Goal: Transaction & Acquisition: Purchase product/service

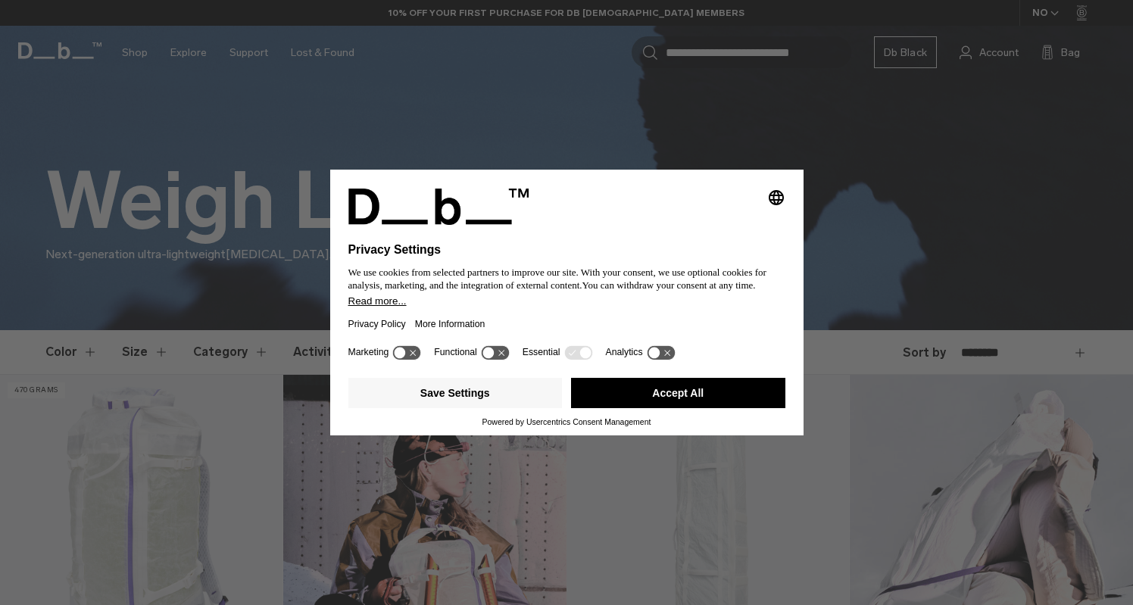
click at [654, 407] on button "Accept All" at bounding box center [678, 393] width 214 height 30
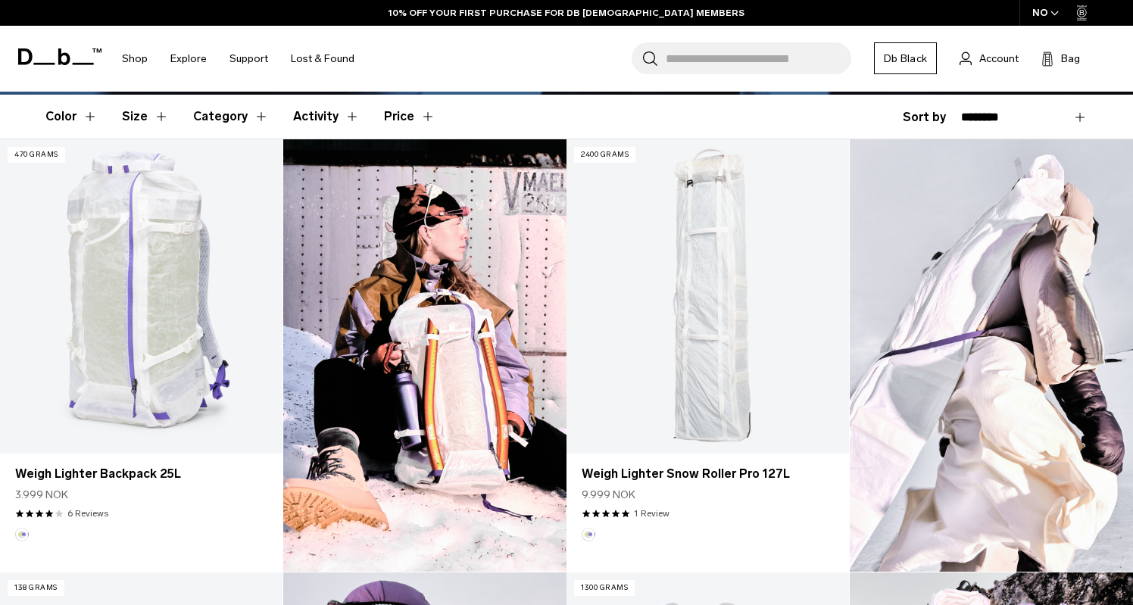
scroll to position [398, 0]
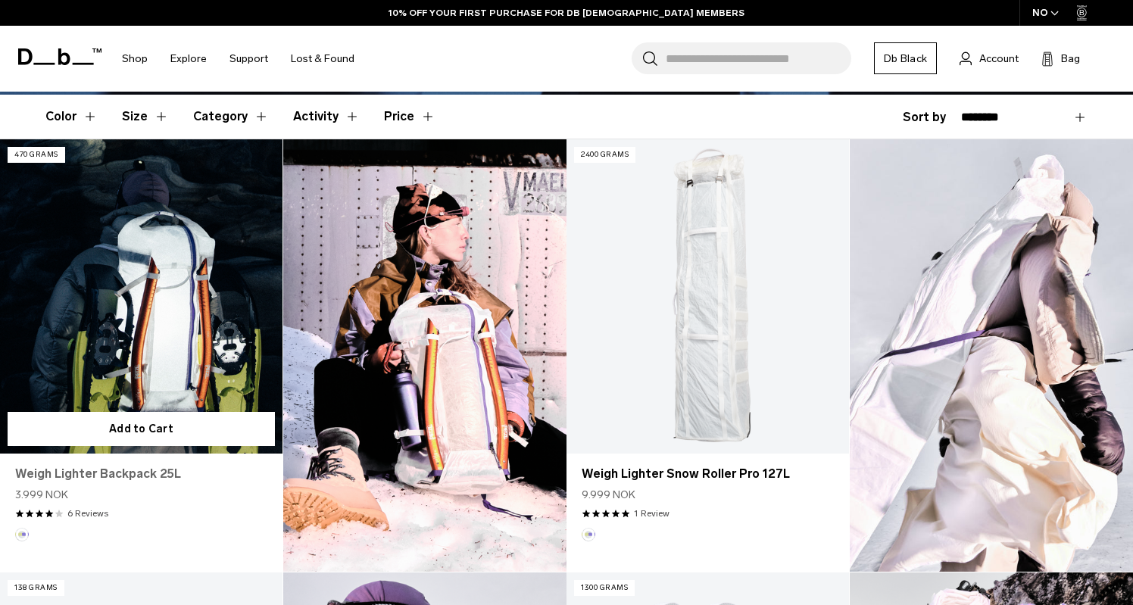
click at [126, 472] on link "Weigh Lighter Backpack 25L" at bounding box center [141, 474] width 252 height 18
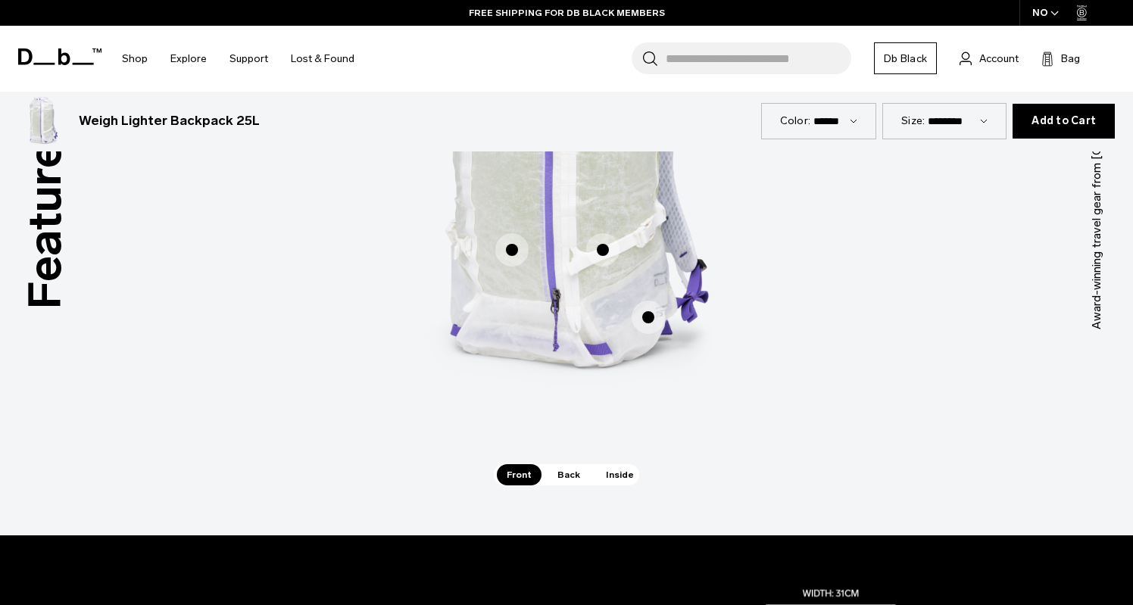
scroll to position [894, 0]
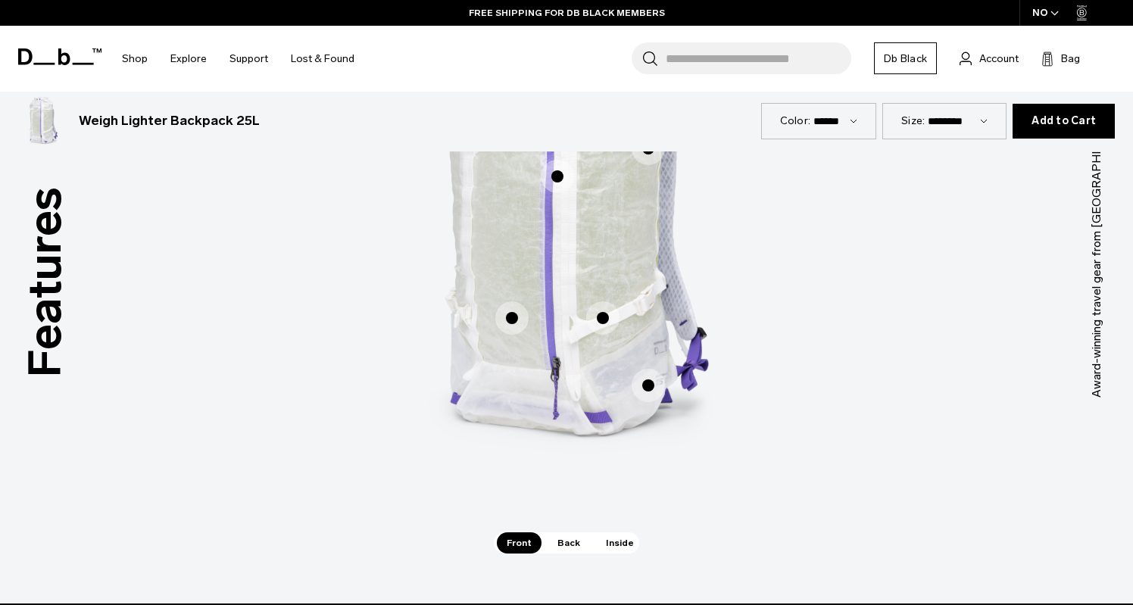
click at [514, 320] on span "1 / 3" at bounding box center [511, 317] width 33 height 33
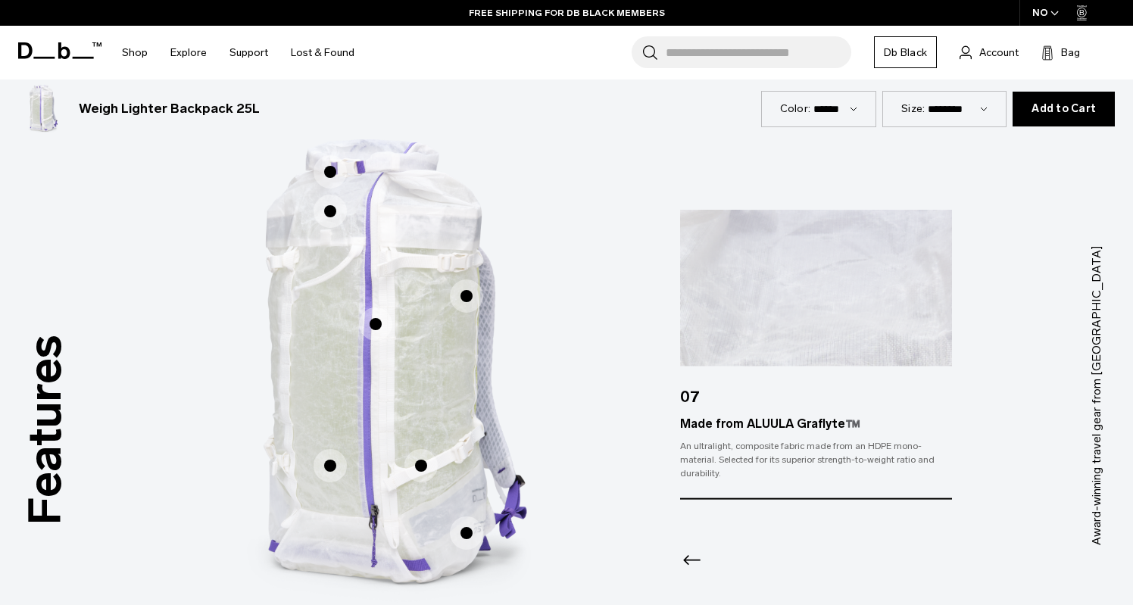
scroll to position [799, 0]
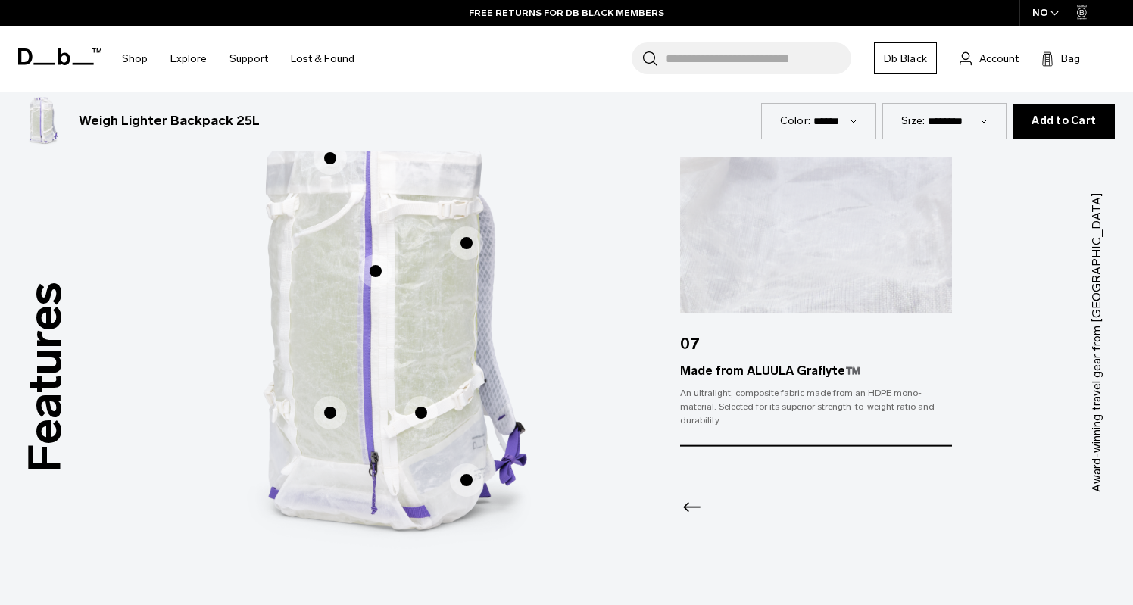
click at [413, 419] on span "1 / 3" at bounding box center [420, 412] width 33 height 33
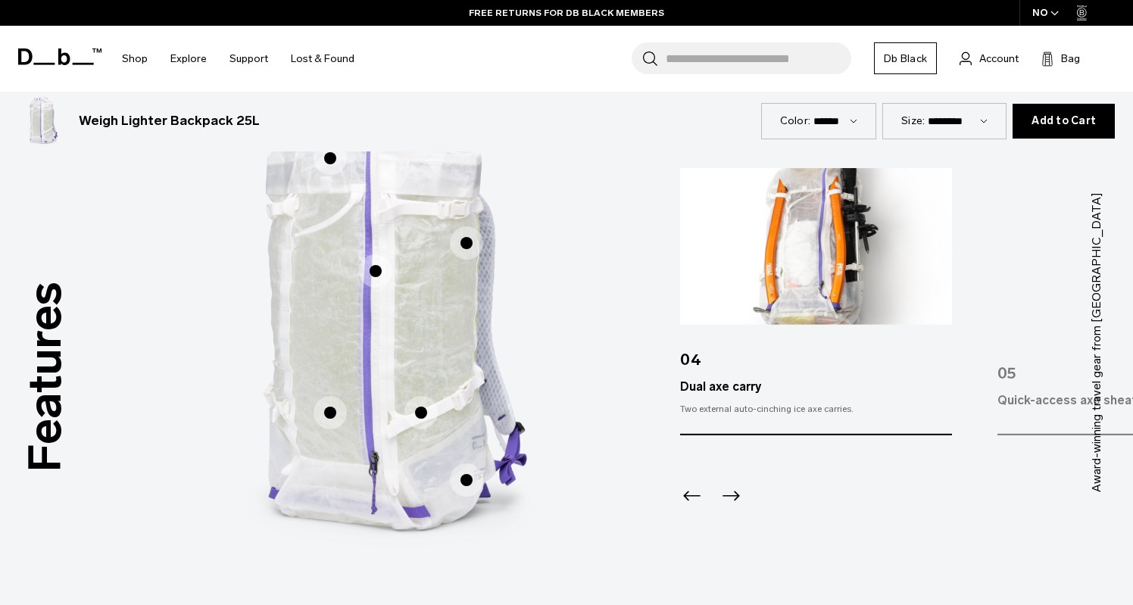
click at [464, 479] on span "1 / 3" at bounding box center [466, 479] width 33 height 33
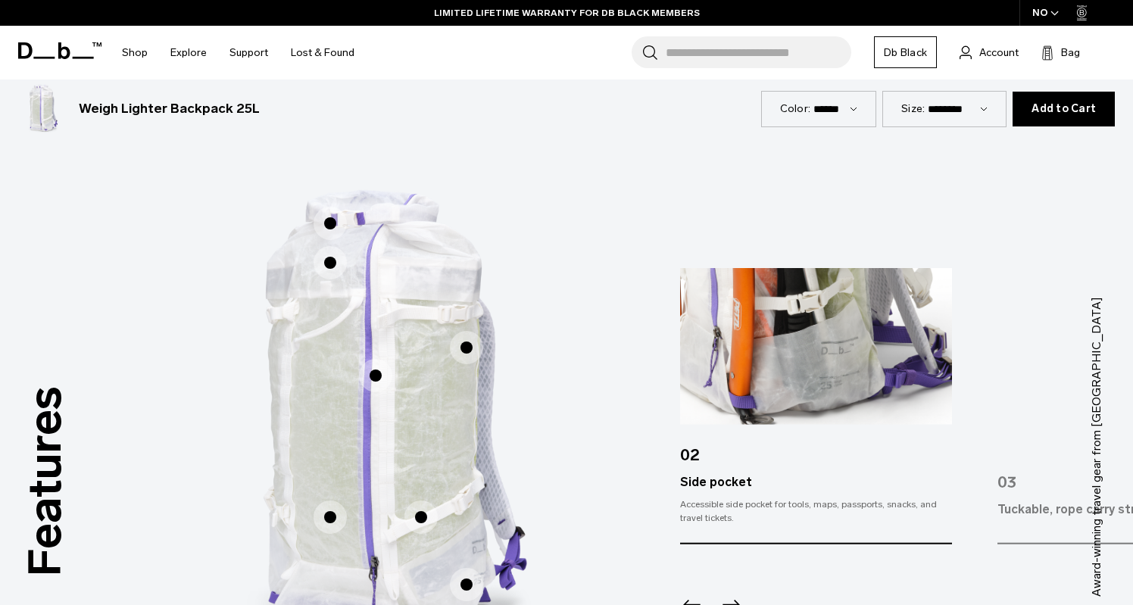
scroll to position [695, 0]
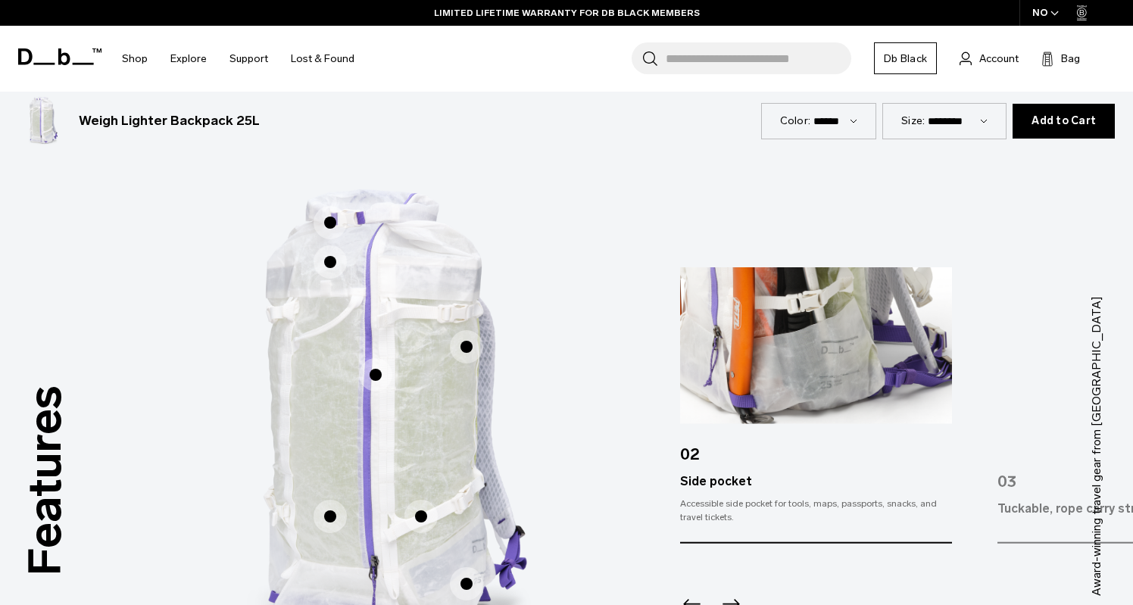
click at [466, 342] on span "1 / 3" at bounding box center [466, 346] width 33 height 33
click at [467, 347] on span "1 / 3" at bounding box center [466, 346] width 33 height 33
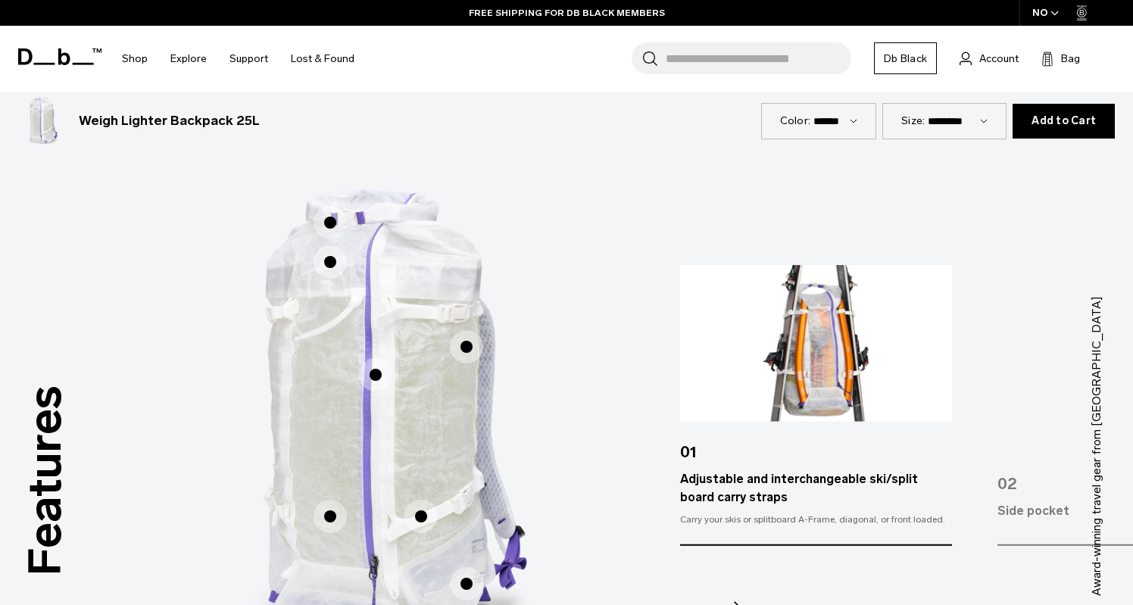
click at [330, 216] on span "1 / 3" at bounding box center [329, 222] width 33 height 33
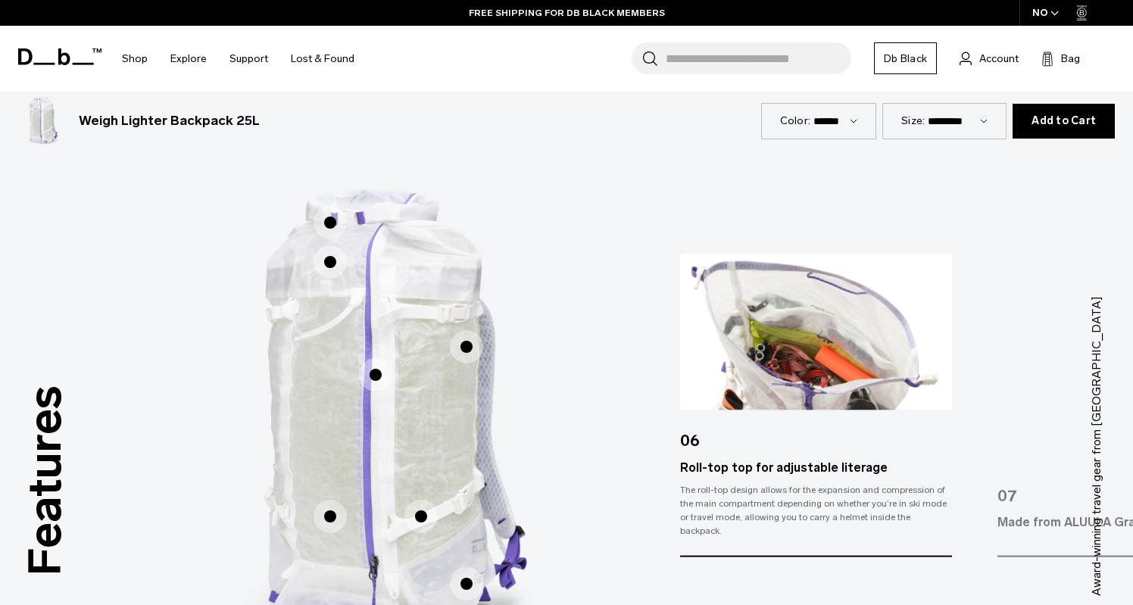
click at [330, 254] on span "1 / 3" at bounding box center [329, 261] width 33 height 33
click at [332, 267] on span "1 / 3" at bounding box center [329, 261] width 33 height 33
click at [328, 258] on span "1 / 3" at bounding box center [329, 261] width 33 height 33
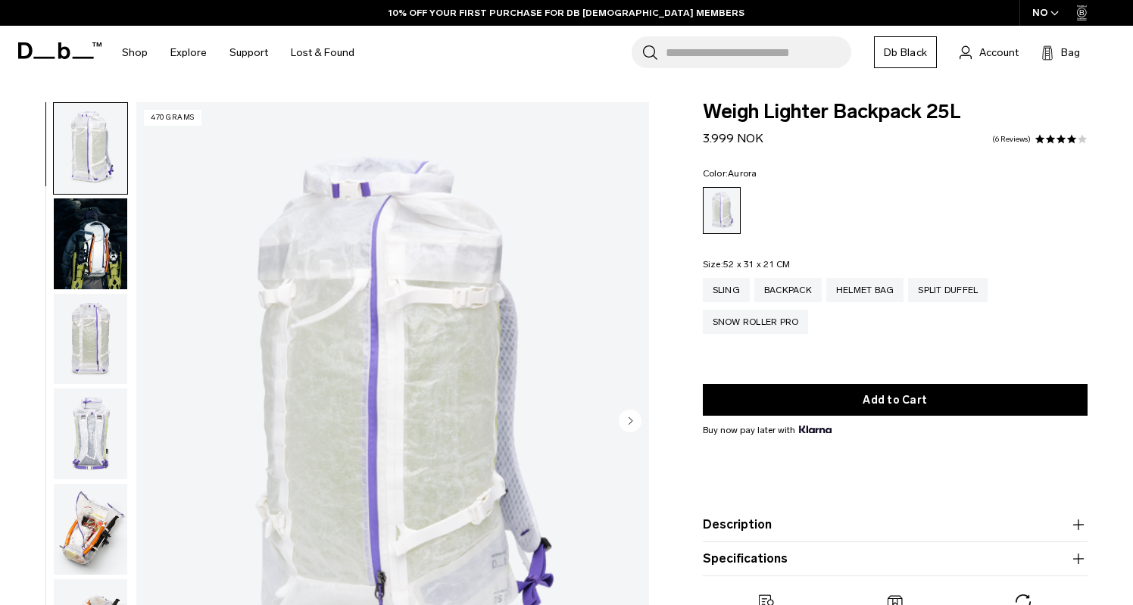
scroll to position [0, 0]
click at [86, 321] on img "button" at bounding box center [90, 339] width 73 height 91
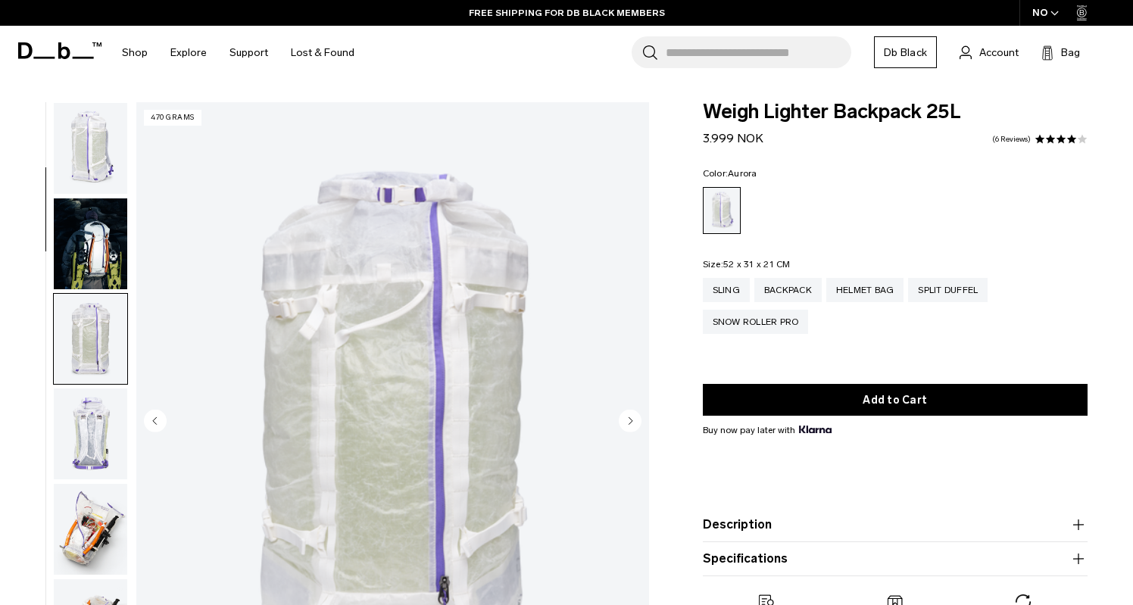
scroll to position [192, 0]
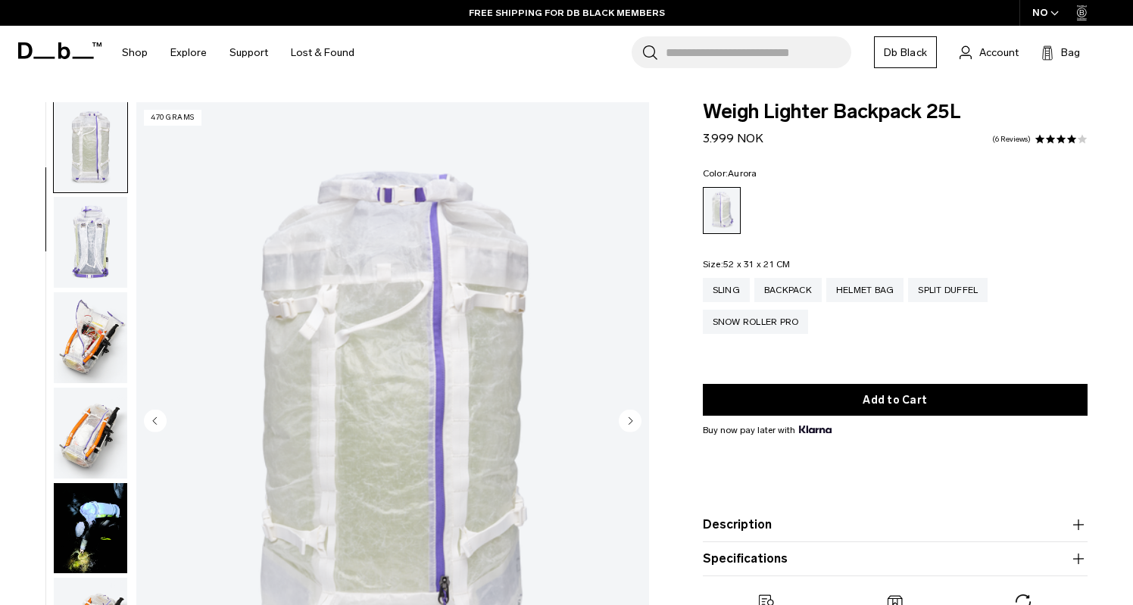
click at [87, 333] on img "button" at bounding box center [90, 337] width 73 height 91
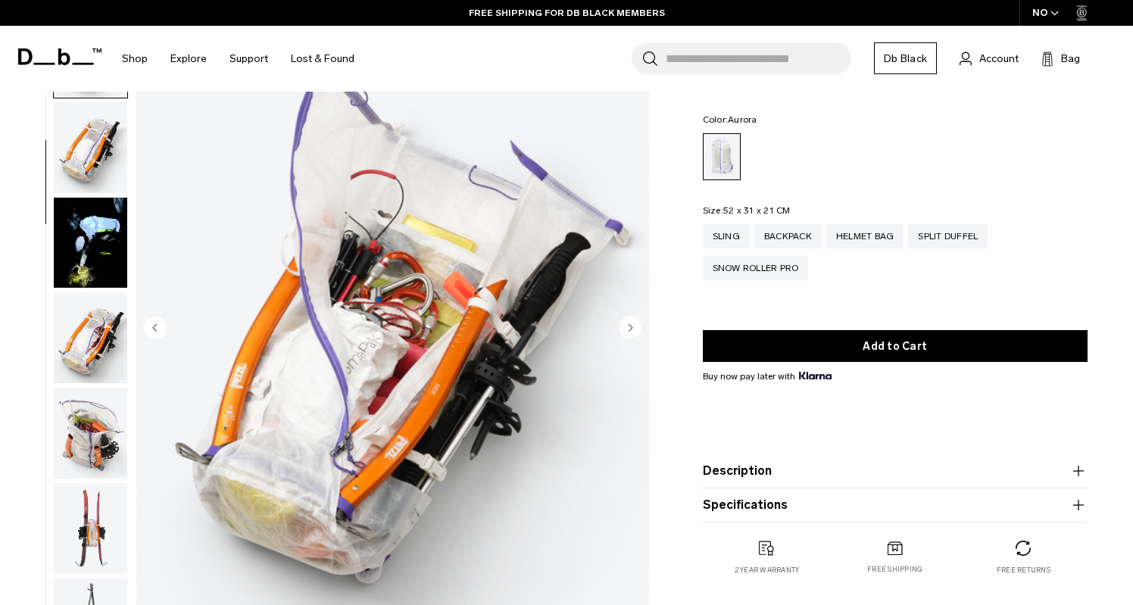
scroll to position [98, 0]
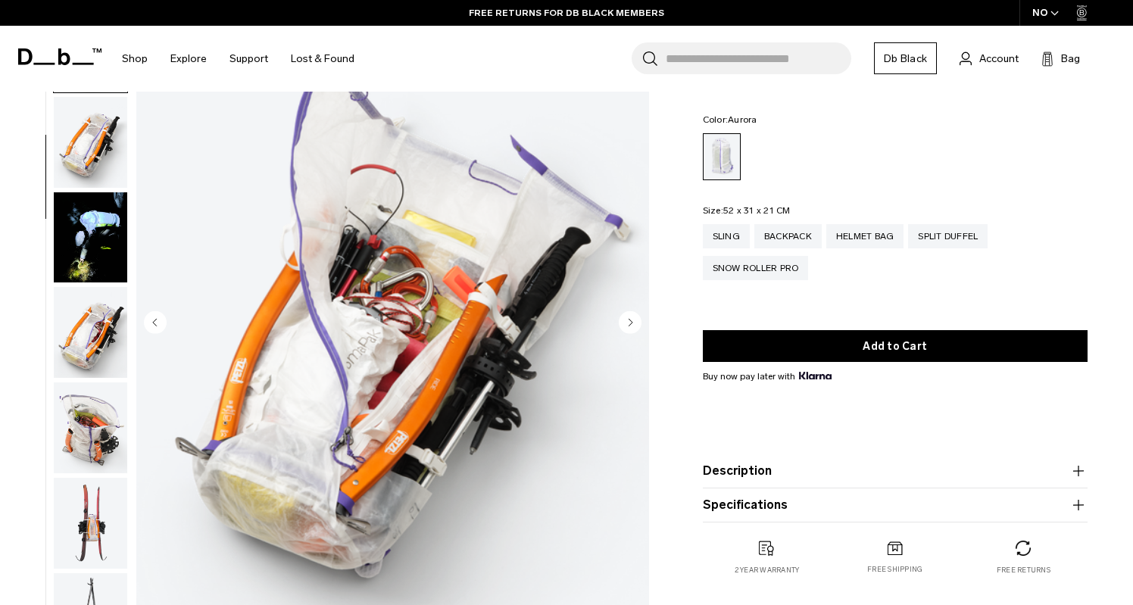
click at [90, 343] on img "button" at bounding box center [90, 332] width 73 height 91
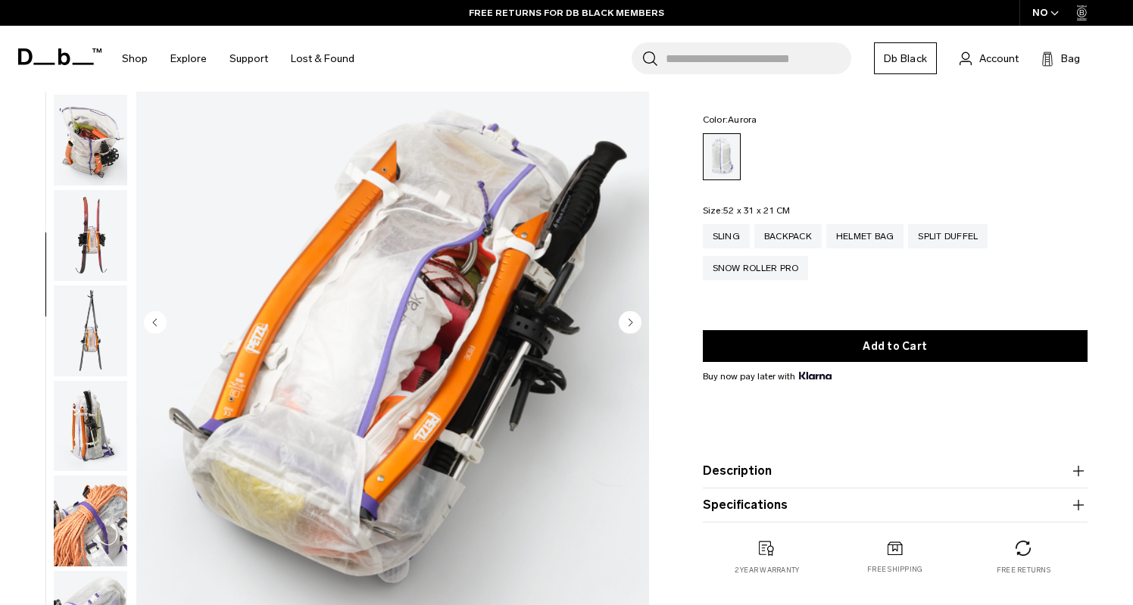
click at [89, 351] on img "button" at bounding box center [90, 330] width 73 height 91
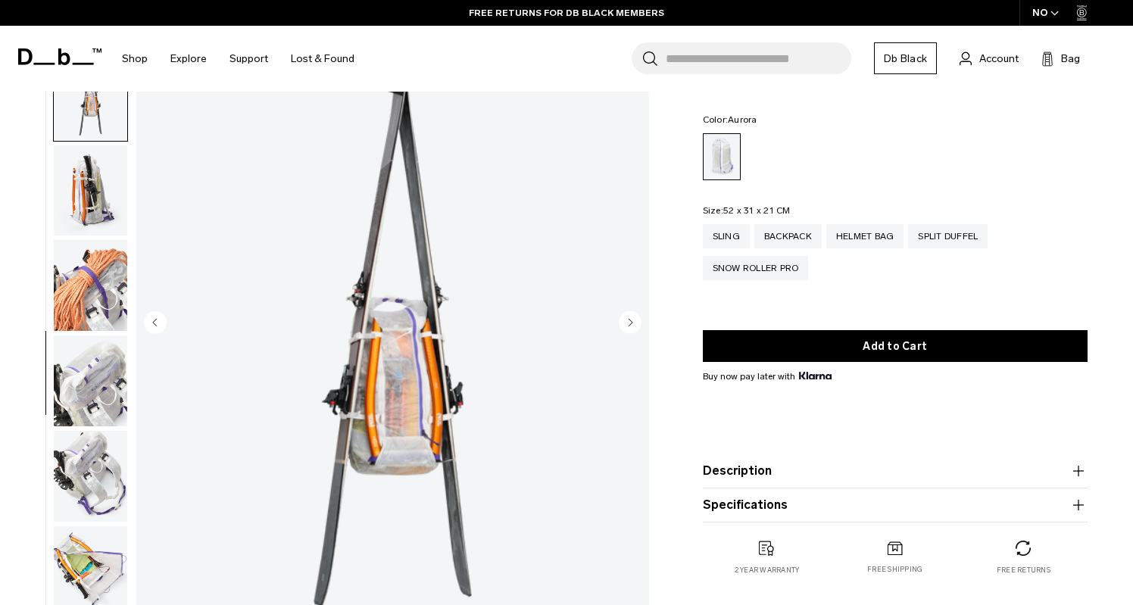
scroll to position [959, 0]
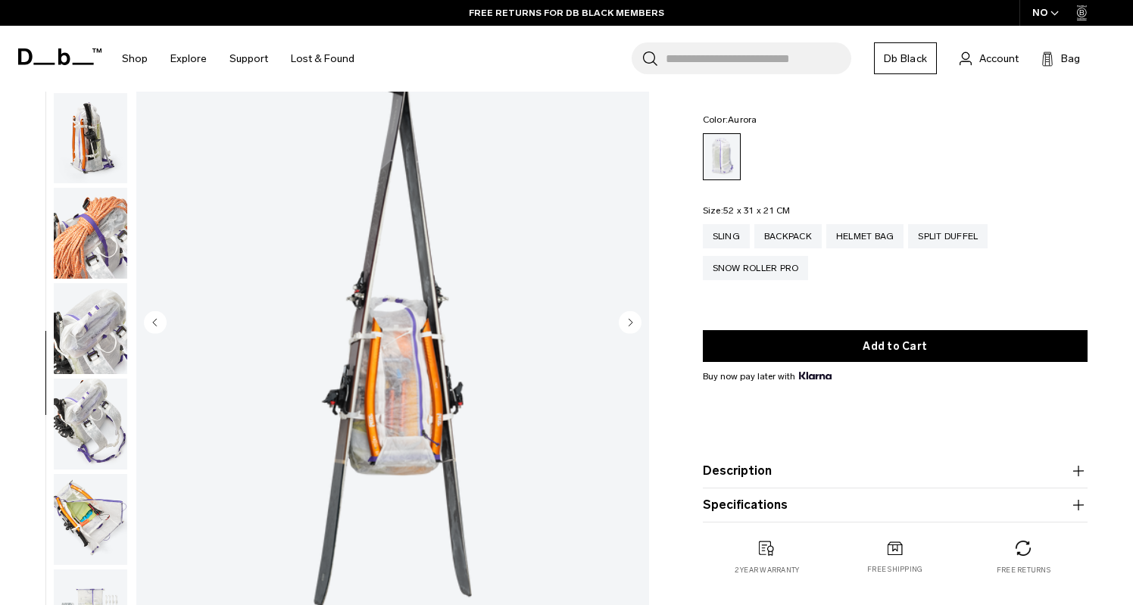
click at [93, 348] on img "button" at bounding box center [90, 328] width 73 height 91
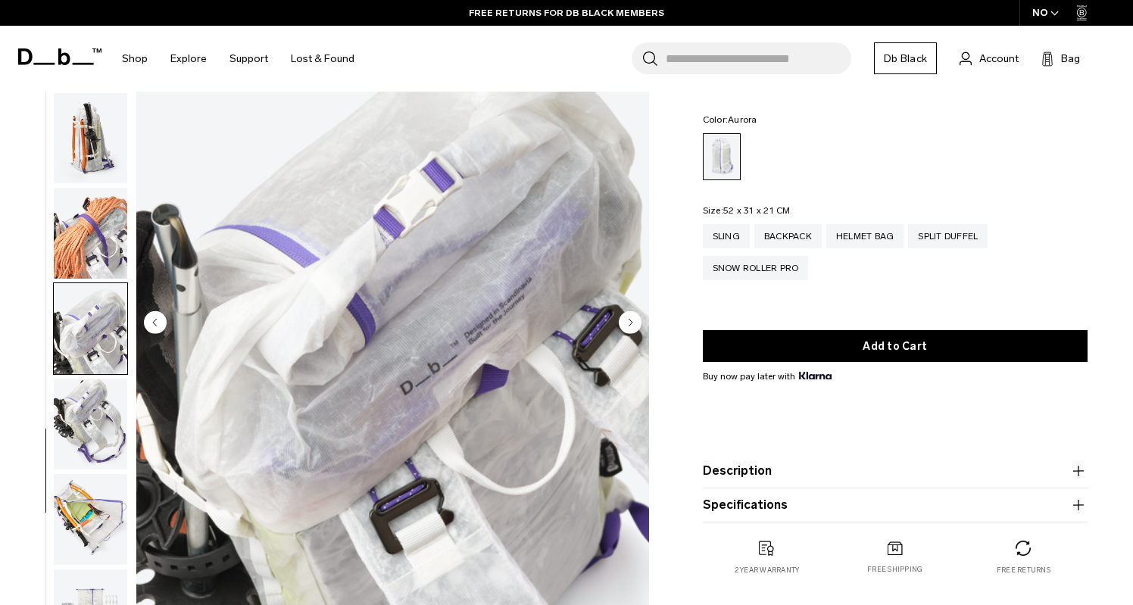
scroll to position [1084, 0]
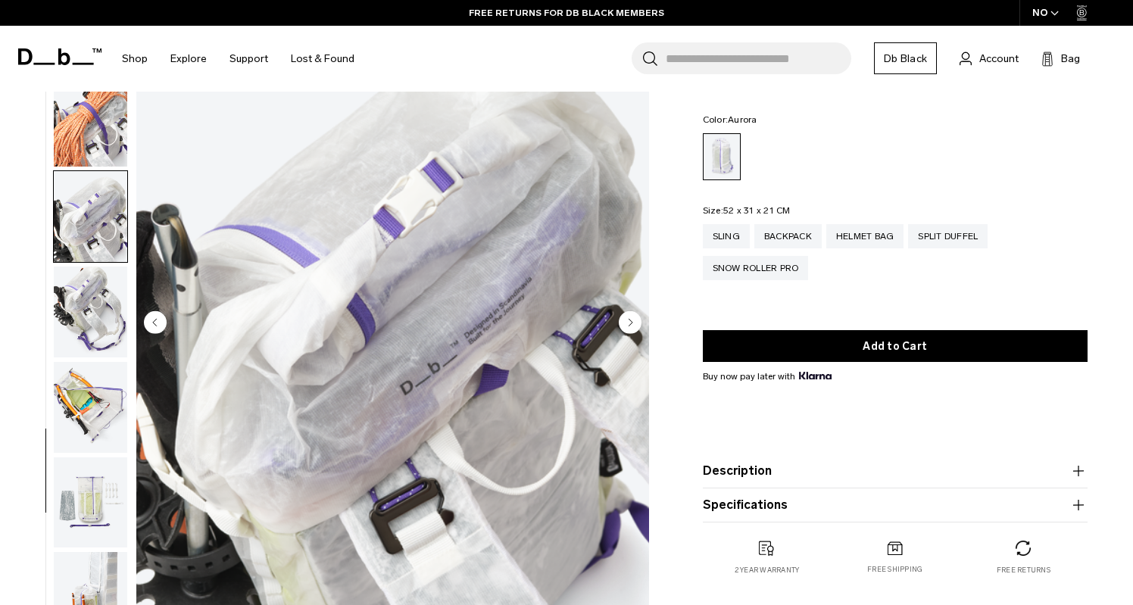
click at [95, 398] on img "button" at bounding box center [90, 407] width 73 height 91
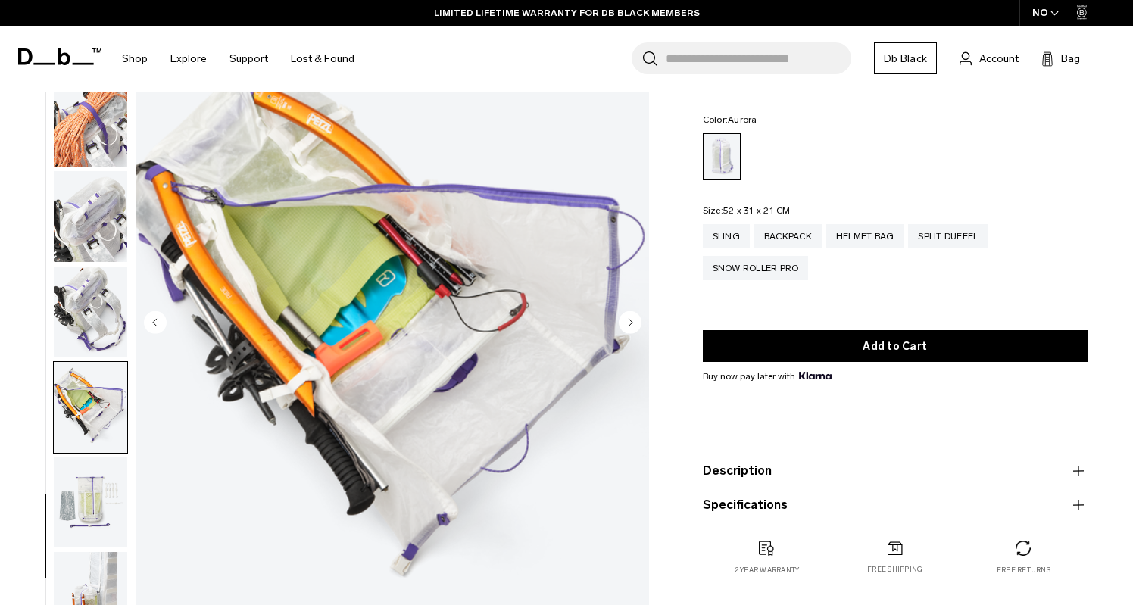
click at [98, 466] on img "button" at bounding box center [90, 502] width 73 height 91
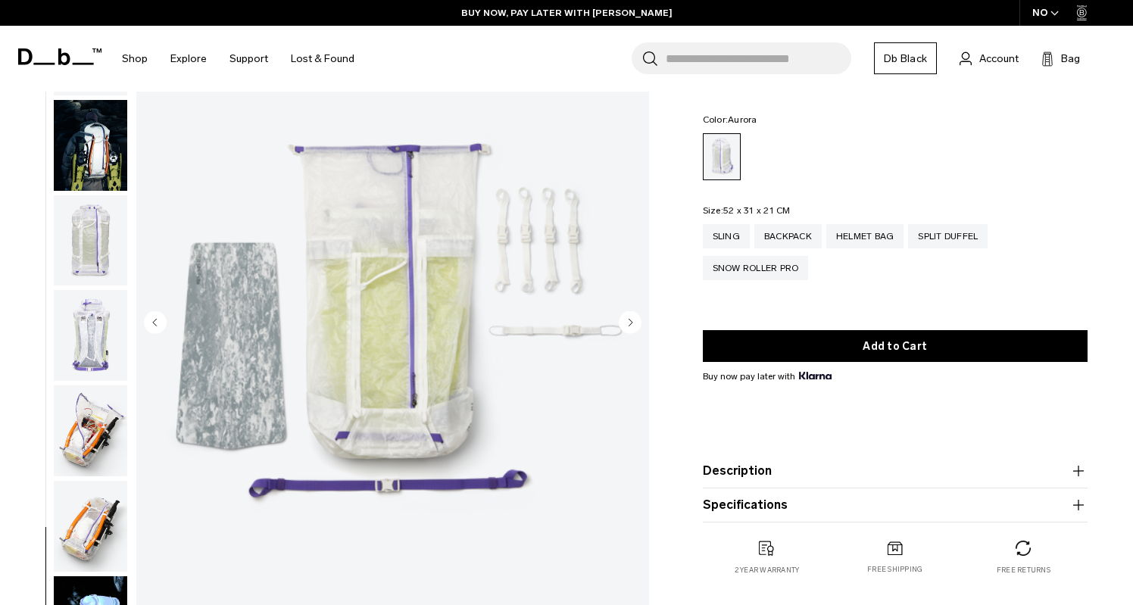
scroll to position [0, 0]
